Goal: Transaction & Acquisition: Purchase product/service

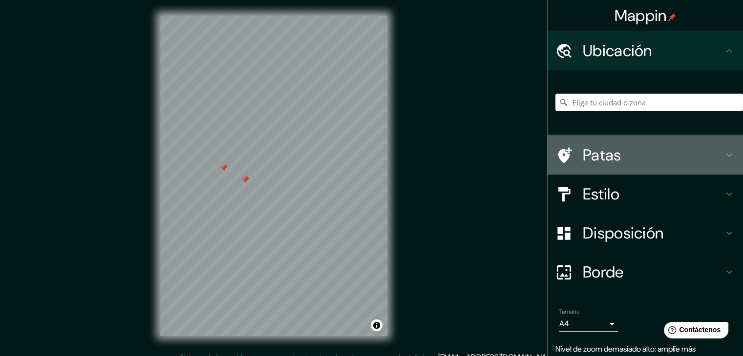
click at [702, 155] on h4 "Patas" at bounding box center [653, 156] width 141 height 20
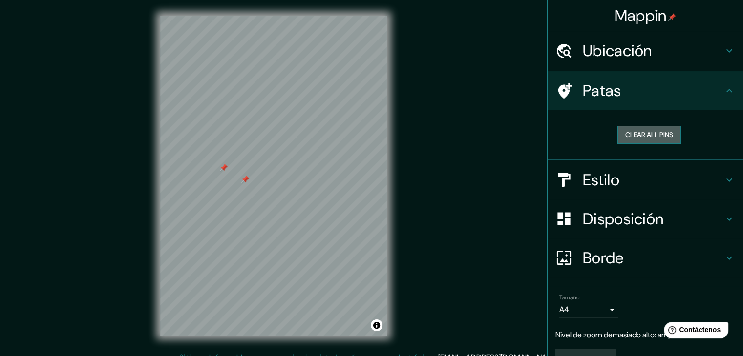
click at [643, 131] on button "Clear all pins" at bounding box center [648, 135] width 63 height 18
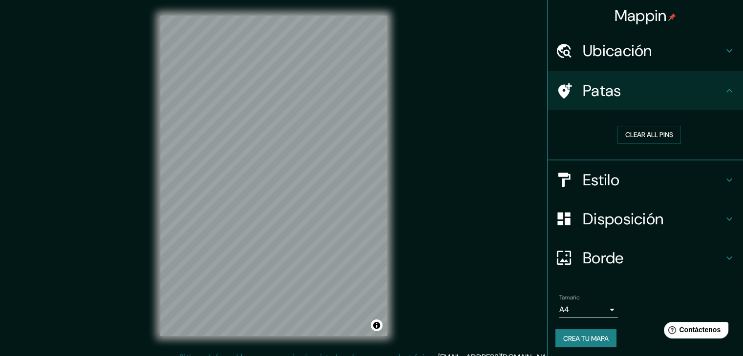
click at [592, 256] on font "Borde" at bounding box center [603, 258] width 41 height 21
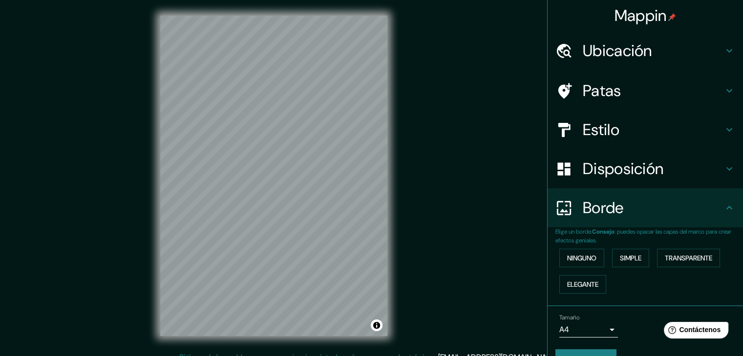
click at [596, 220] on div "Borde" at bounding box center [644, 207] width 195 height 39
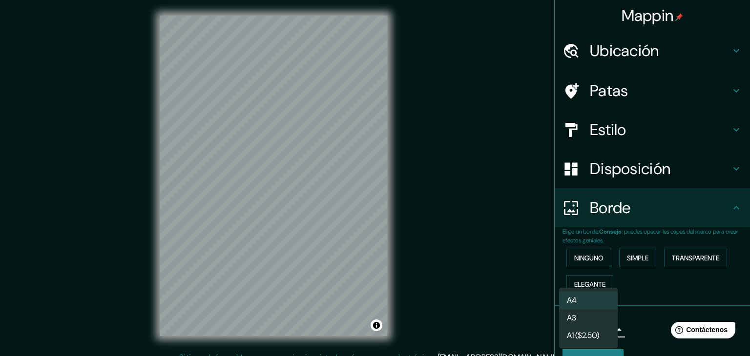
click at [604, 324] on body "Mappin Ubicación Patas Estilo Disposición Borde Elige un borde. Consejo : puede…" at bounding box center [375, 178] width 750 height 356
click at [595, 303] on li "A4" at bounding box center [588, 301] width 59 height 18
click at [603, 333] on body "Mappin Ubicación Patas Estilo Disposición Borde Elige un borde. Consejo : puede…" at bounding box center [375, 178] width 750 height 356
click at [597, 321] on li "A3" at bounding box center [588, 319] width 59 height 18
type input "a4"
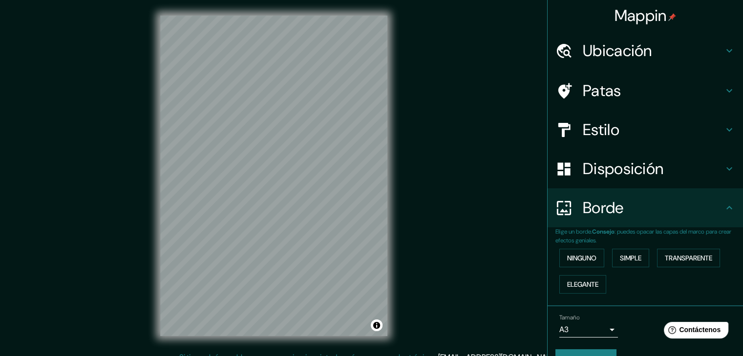
click at [103, 170] on div "Mappin Ubicación Patas Estilo Disposición Borde Elige un borde. Consejo : puede…" at bounding box center [371, 184] width 743 height 368
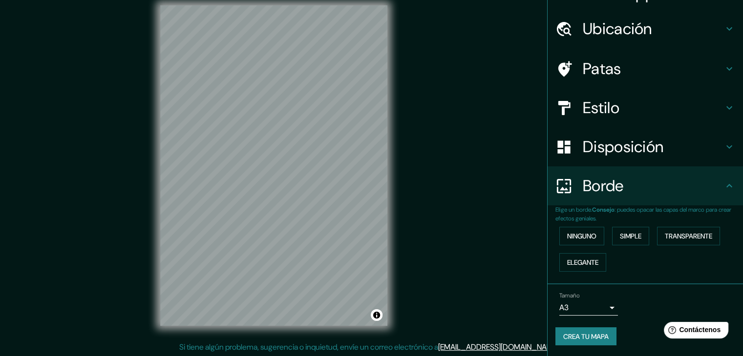
scroll to position [11, 0]
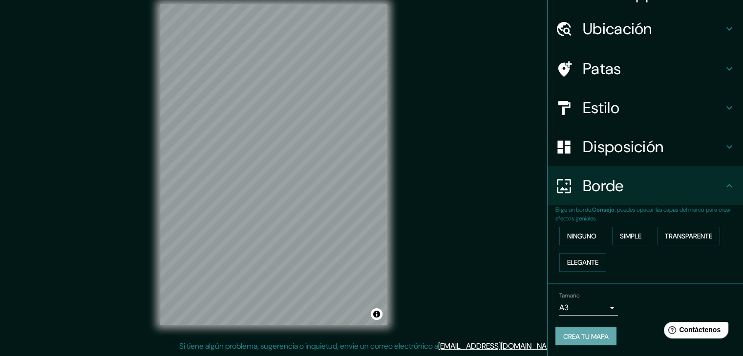
click at [591, 331] on font "Crea tu mapa" at bounding box center [585, 337] width 45 height 13
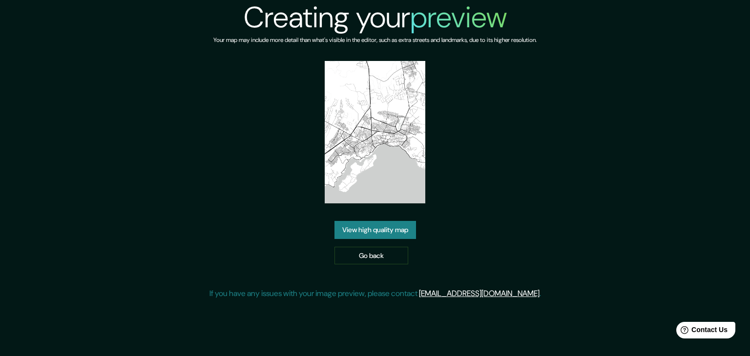
click at [388, 152] on img at bounding box center [375, 132] width 101 height 143
click at [384, 232] on link "View high quality map" at bounding box center [375, 230] width 82 height 18
